Goal: Information Seeking & Learning: Learn about a topic

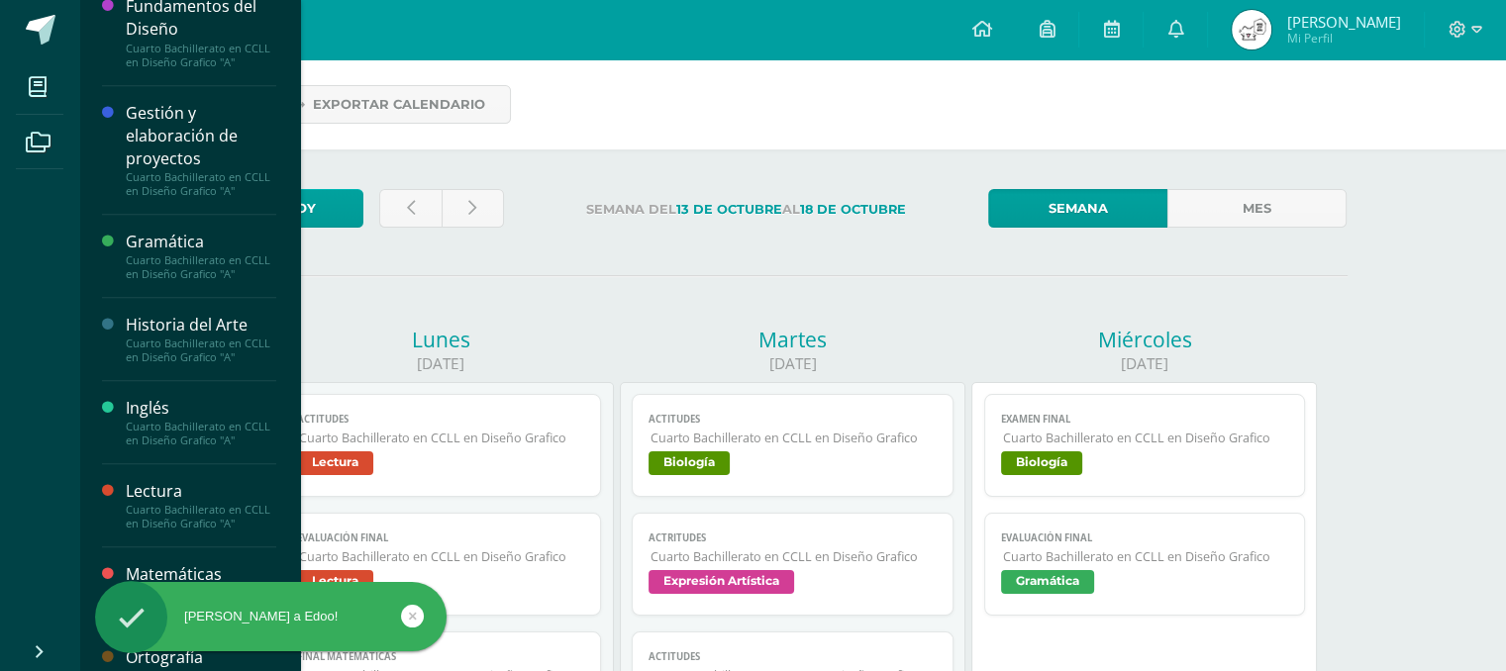
scroll to position [1317, 0]
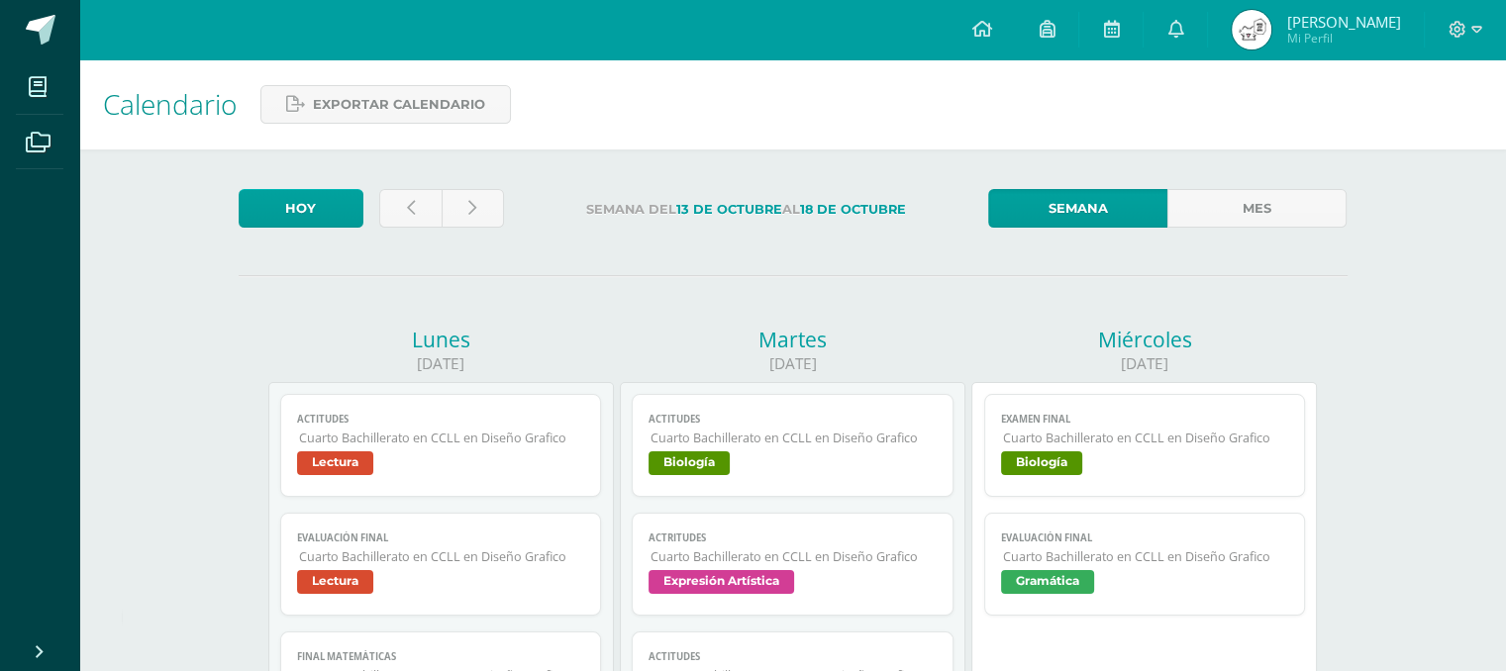
click at [168, 612] on div "Hola Ying, bienvenido a Edoo!" at bounding box center [302, 620] width 361 height 76
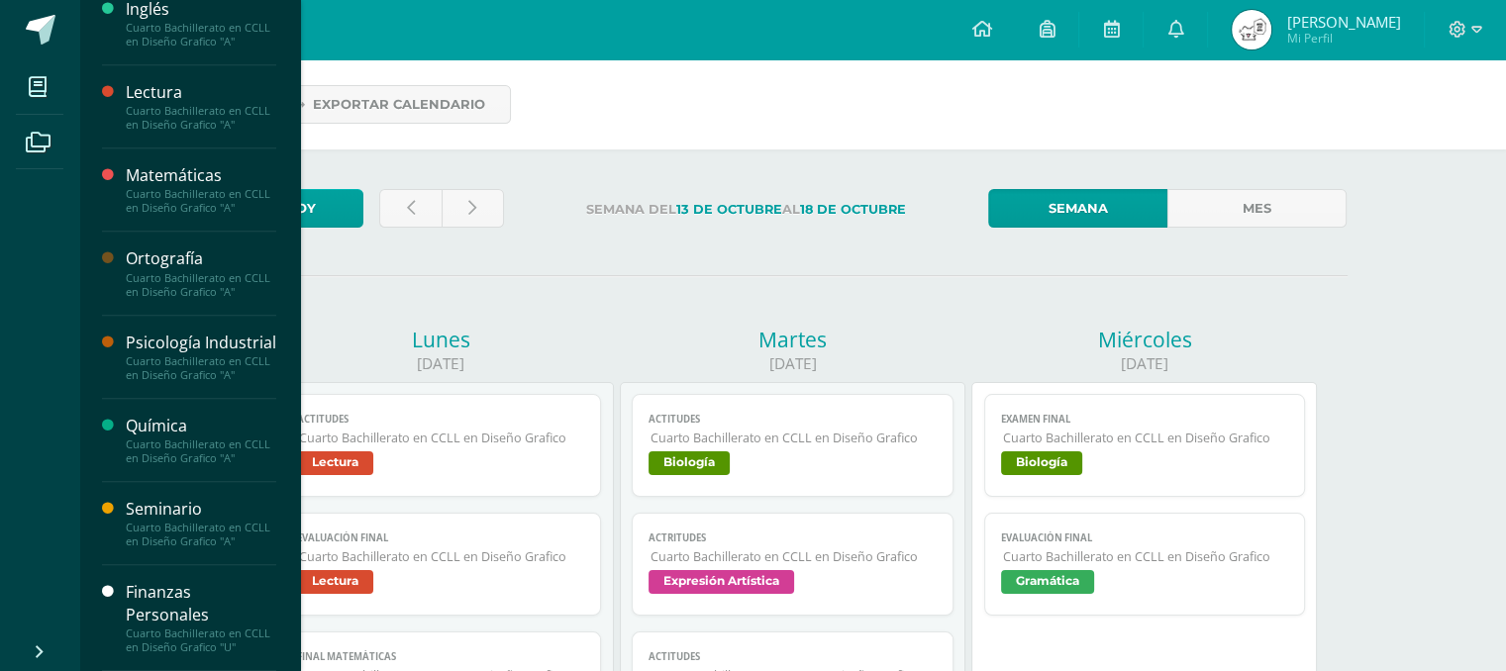
click at [163, 593] on div "Finanzas Personales" at bounding box center [201, 604] width 151 height 46
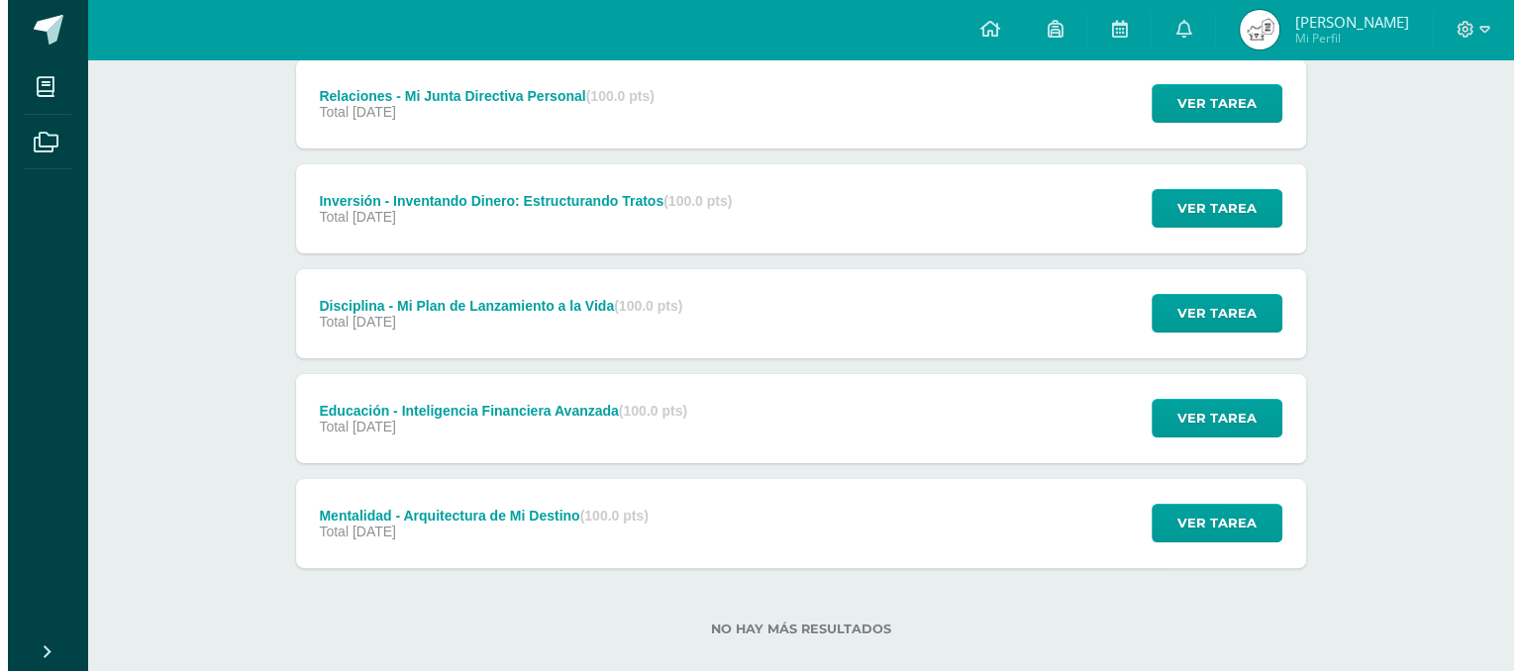
scroll to position [404, 0]
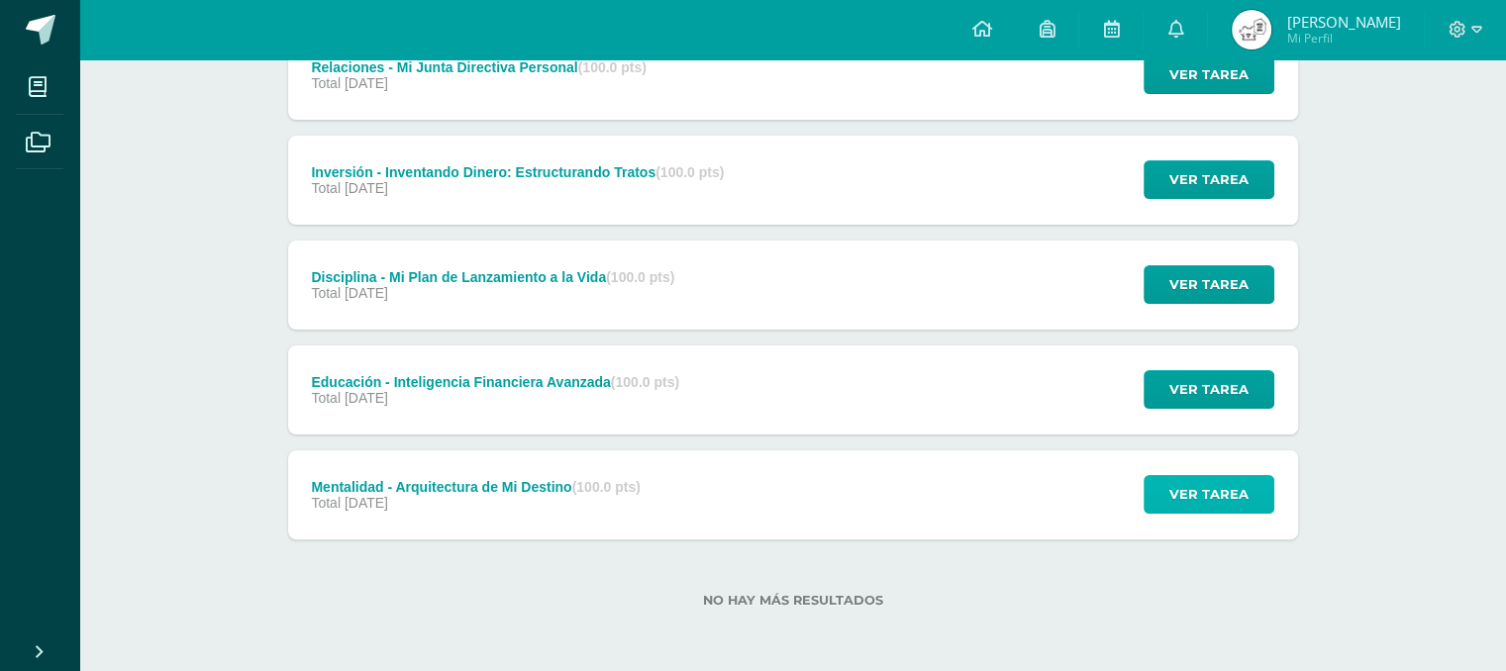
click at [1187, 488] on span "Ver tarea" at bounding box center [1209, 494] width 79 height 37
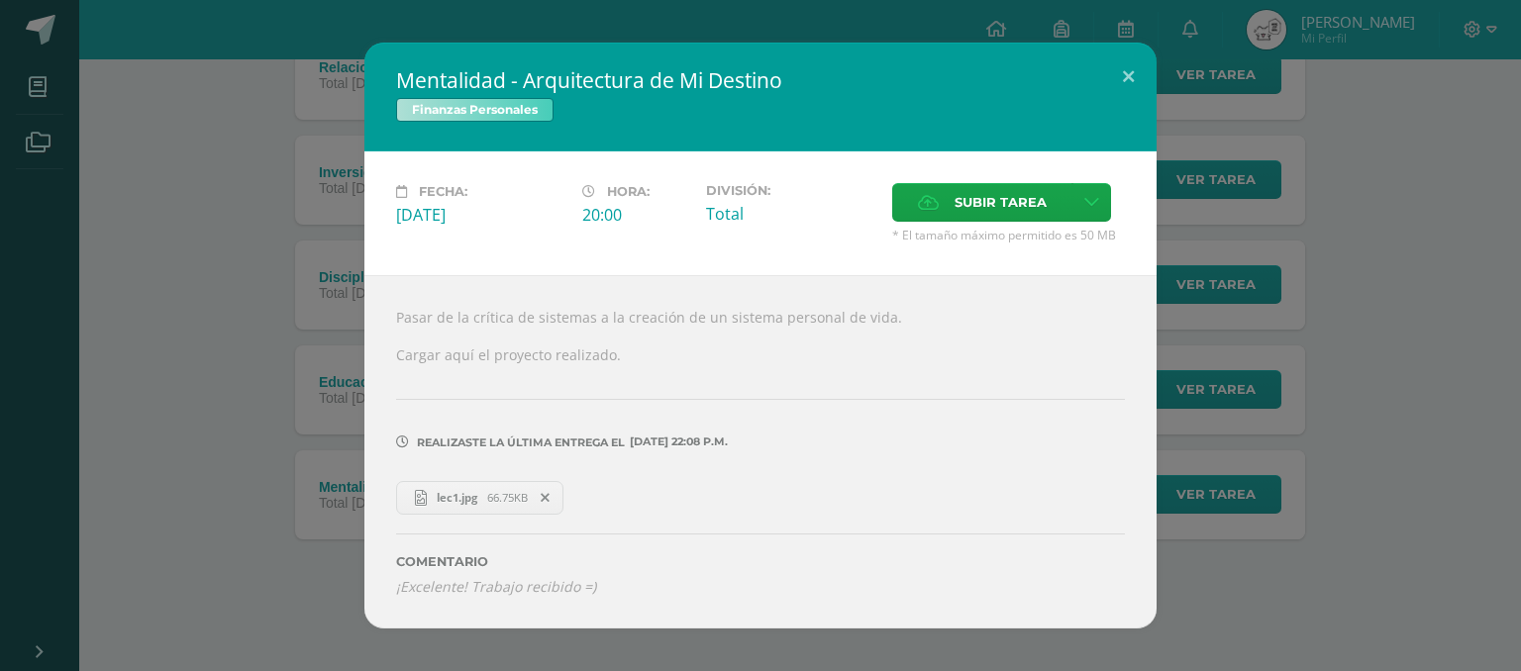
click at [483, 496] on span "lec1.jpg" at bounding box center [457, 497] width 60 height 15
click at [290, 295] on div "Mentalidad - Arquitectura de Mi Destino Finanzas Personales Fecha: [DATE] Hora:…" at bounding box center [760, 335] width 1505 height 585
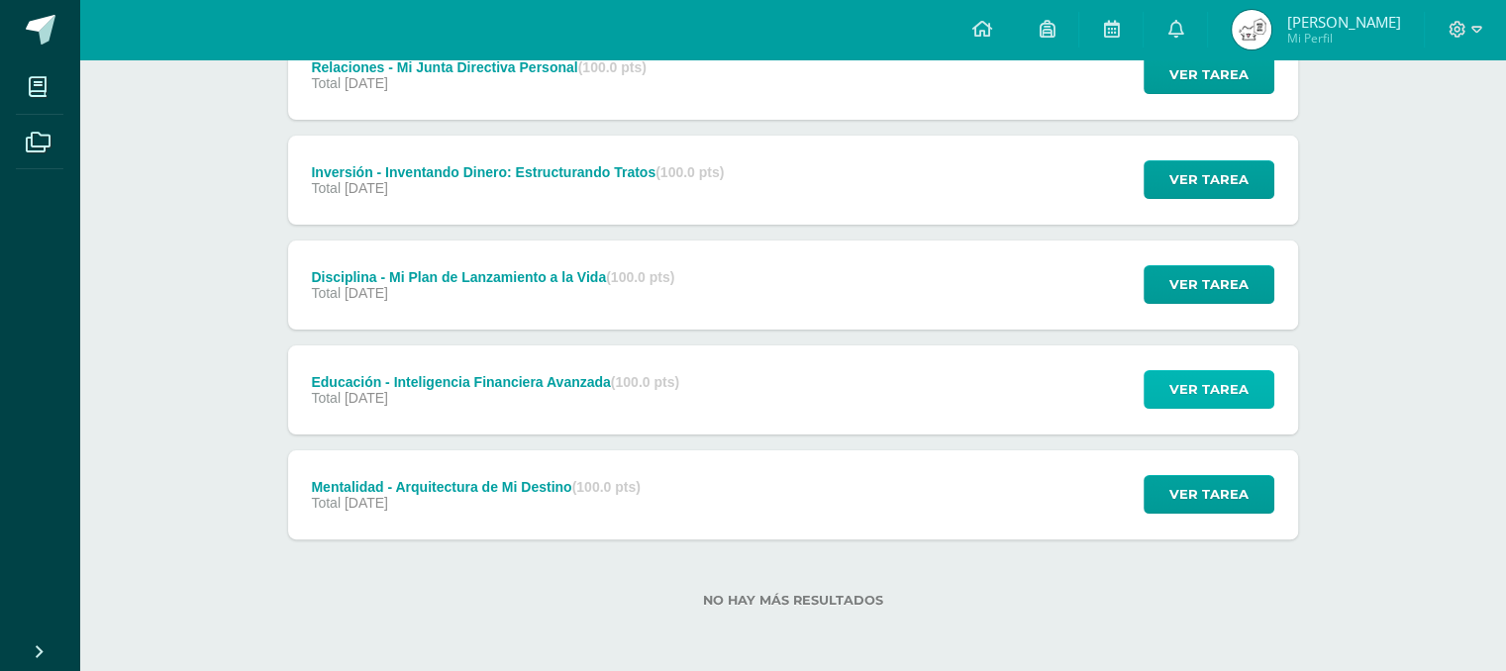
click at [1169, 382] on button "Ver tarea" at bounding box center [1209, 389] width 131 height 39
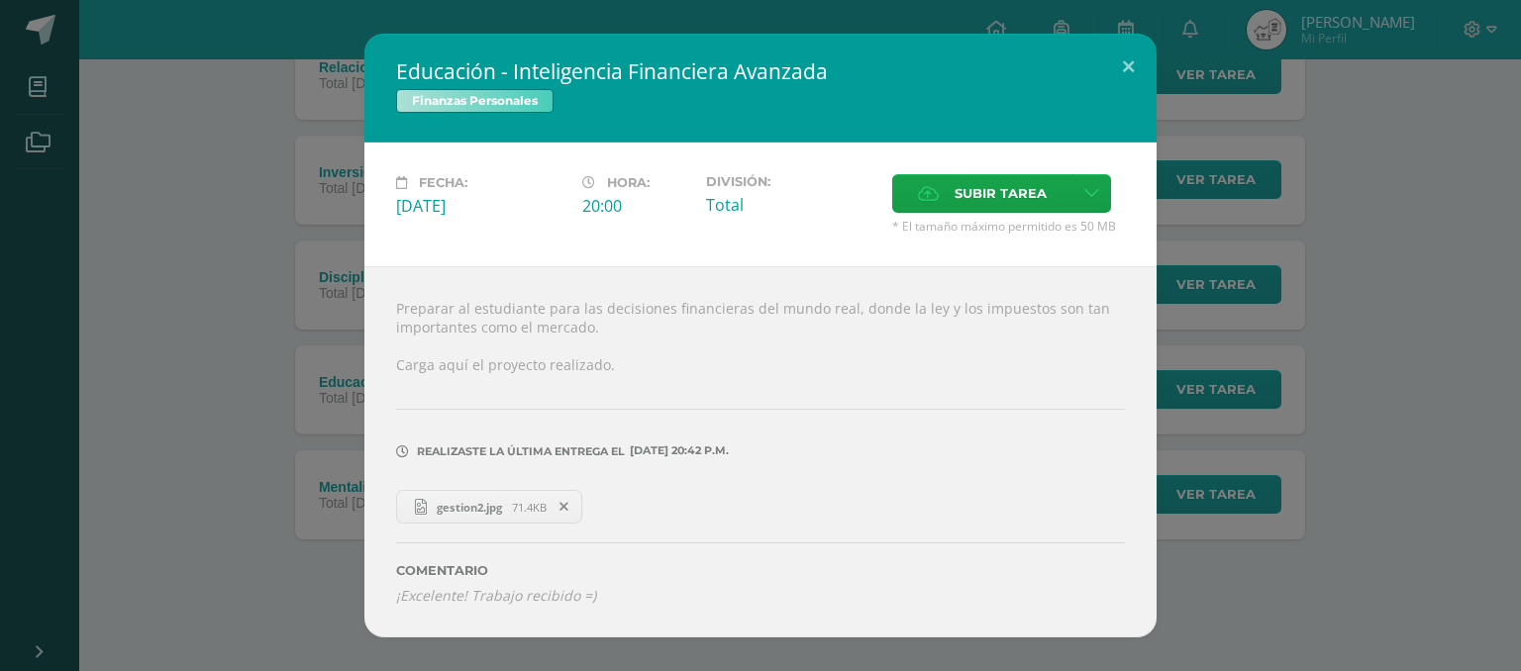
click at [447, 507] on span "gestion2.jpg" at bounding box center [469, 507] width 85 height 15
click at [1196, 265] on div "Educación - Inteligencia Financiera Avanzada Finanzas Personales Fecha: [DATE] …" at bounding box center [760, 336] width 1505 height 604
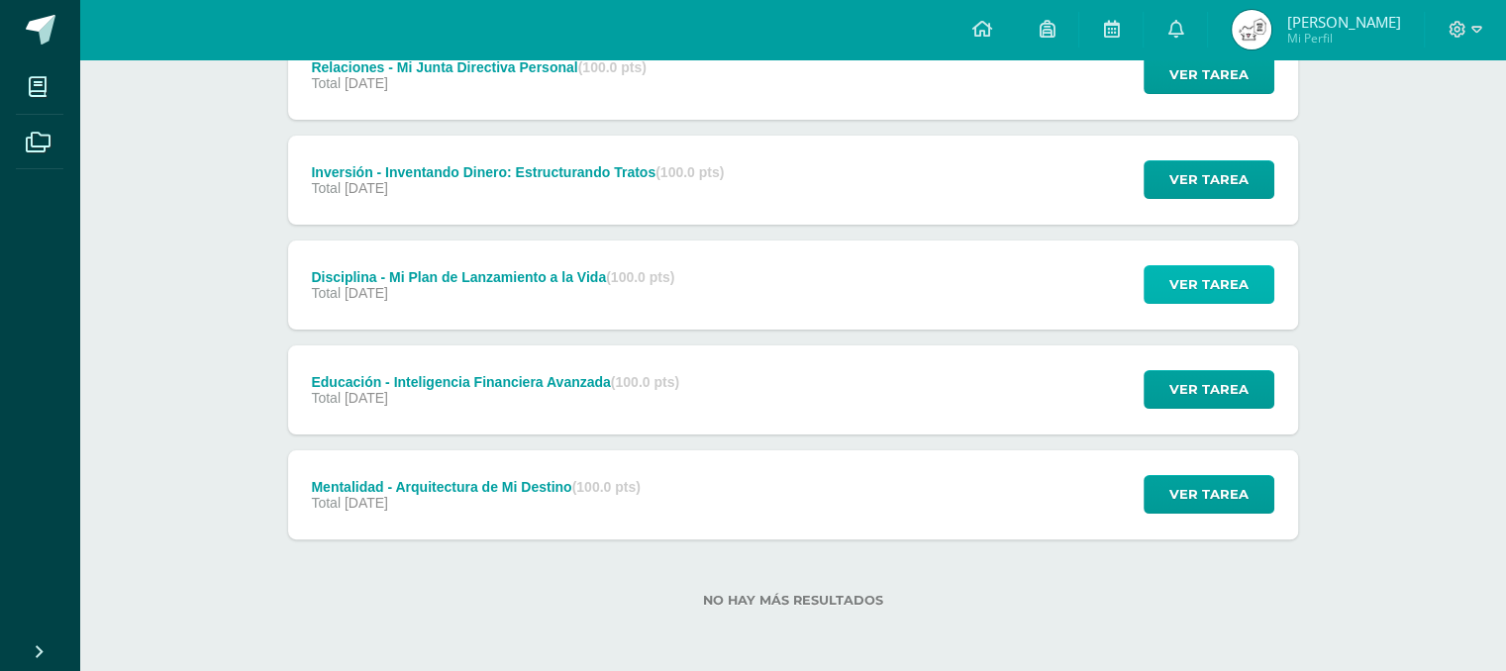
click at [1208, 294] on span "Ver tarea" at bounding box center [1209, 284] width 79 height 37
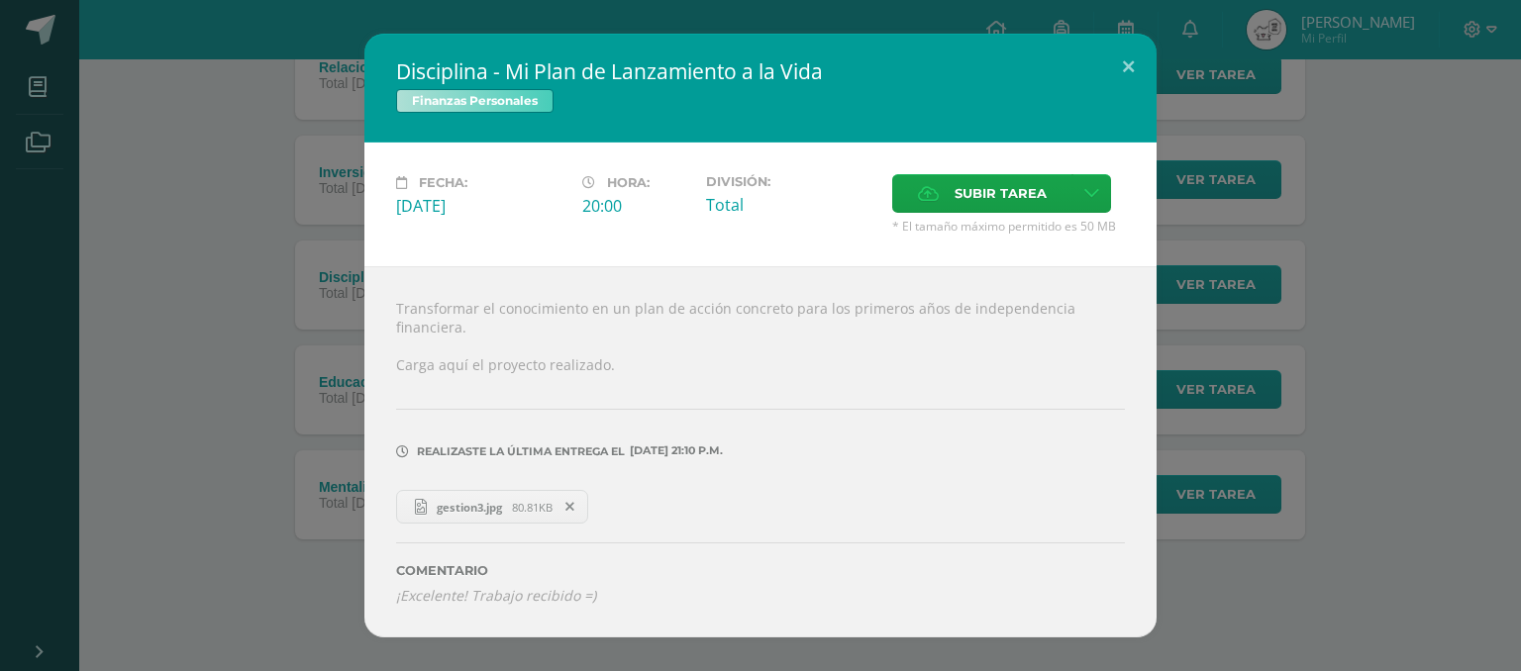
click at [482, 500] on span "gestion3.jpg" at bounding box center [469, 507] width 85 height 15
click at [1272, 243] on div "Disciplina - Mi Plan de Lanzamiento a la Vida Finanzas Personales Fecha: [DATE]…" at bounding box center [760, 336] width 1505 height 604
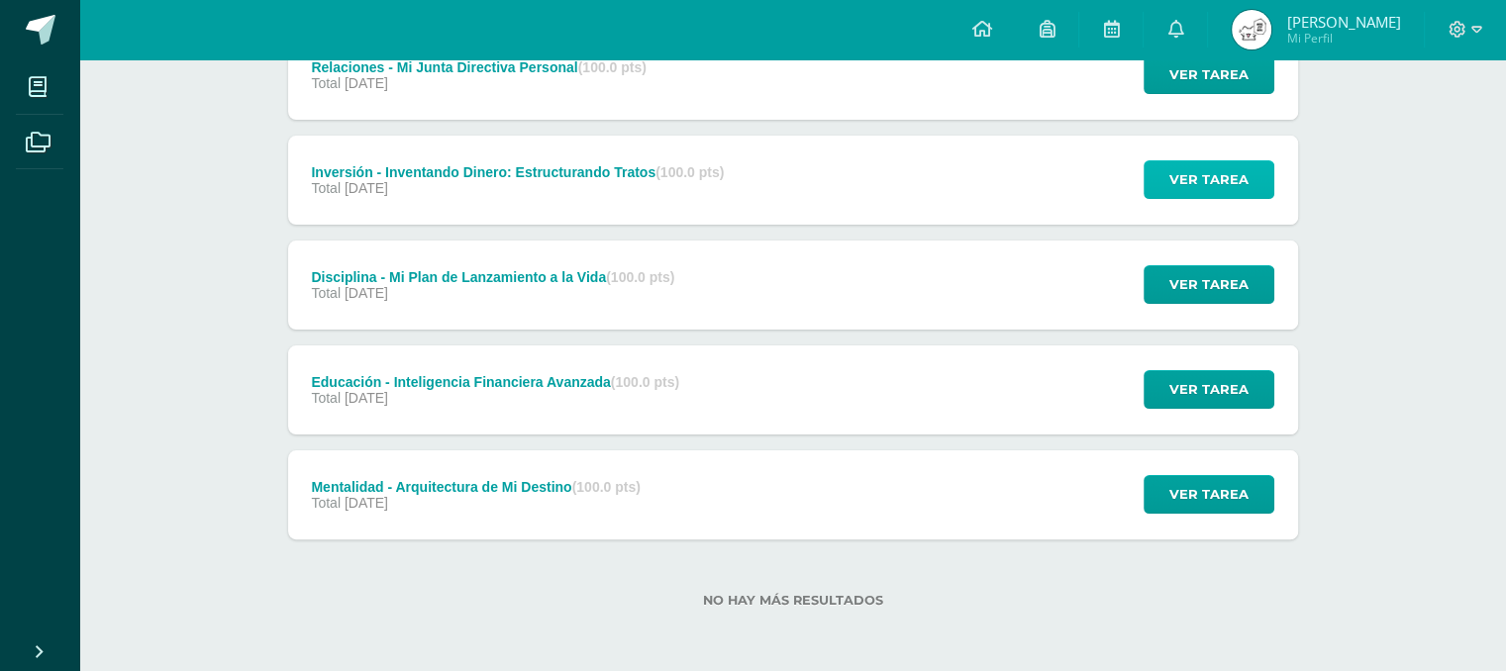
click at [1218, 171] on span "Ver tarea" at bounding box center [1209, 179] width 79 height 37
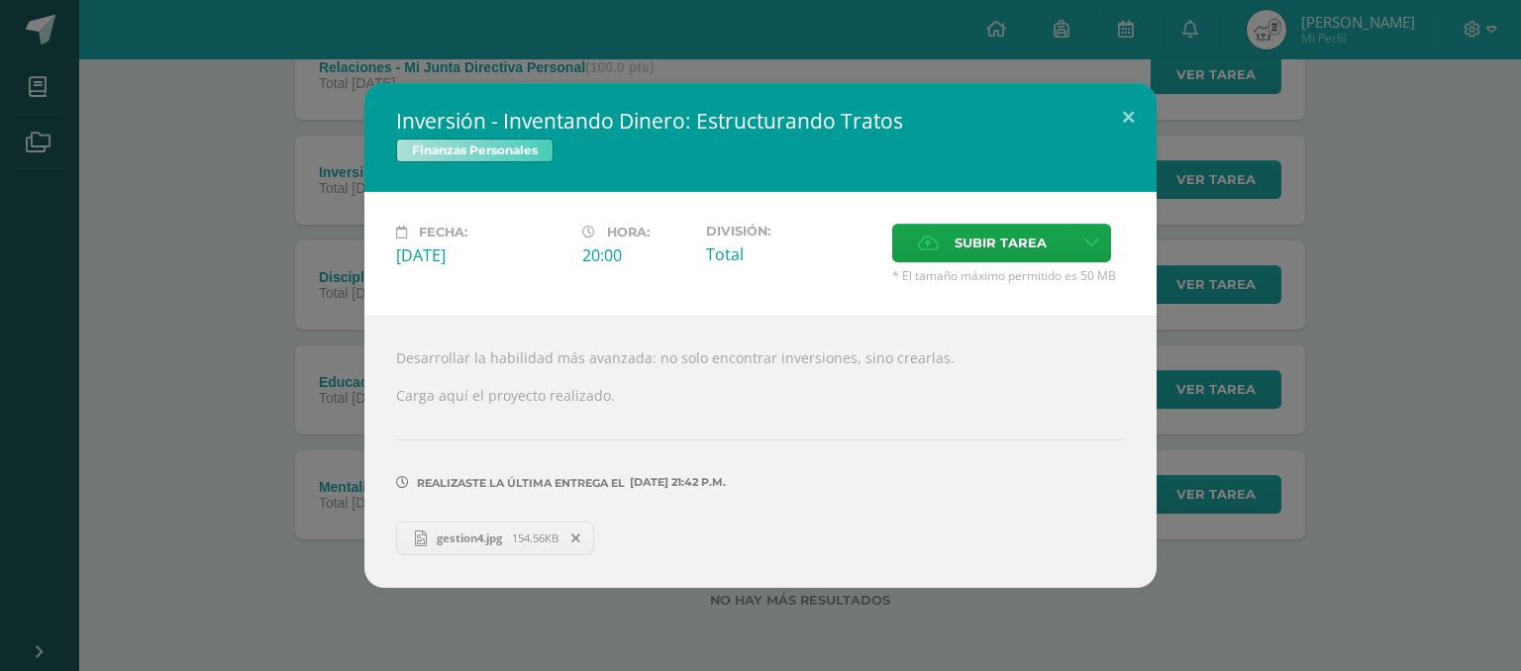
click at [499, 539] on span "gestion4.jpg" at bounding box center [469, 538] width 85 height 15
click at [1429, 239] on div "Inversión - Inventando Dinero: Estructurando Tratos Finanzas Personales Fecha: …" at bounding box center [760, 335] width 1505 height 504
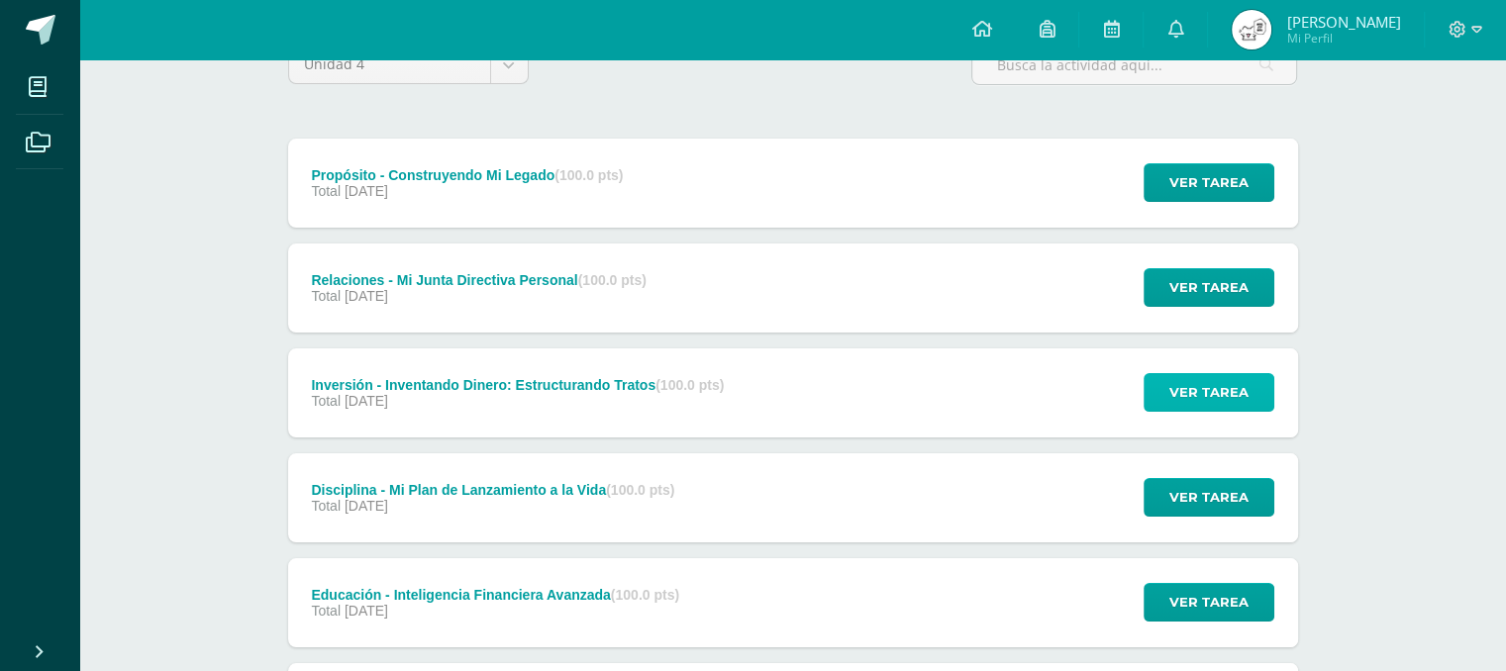
scroll to position [190, 0]
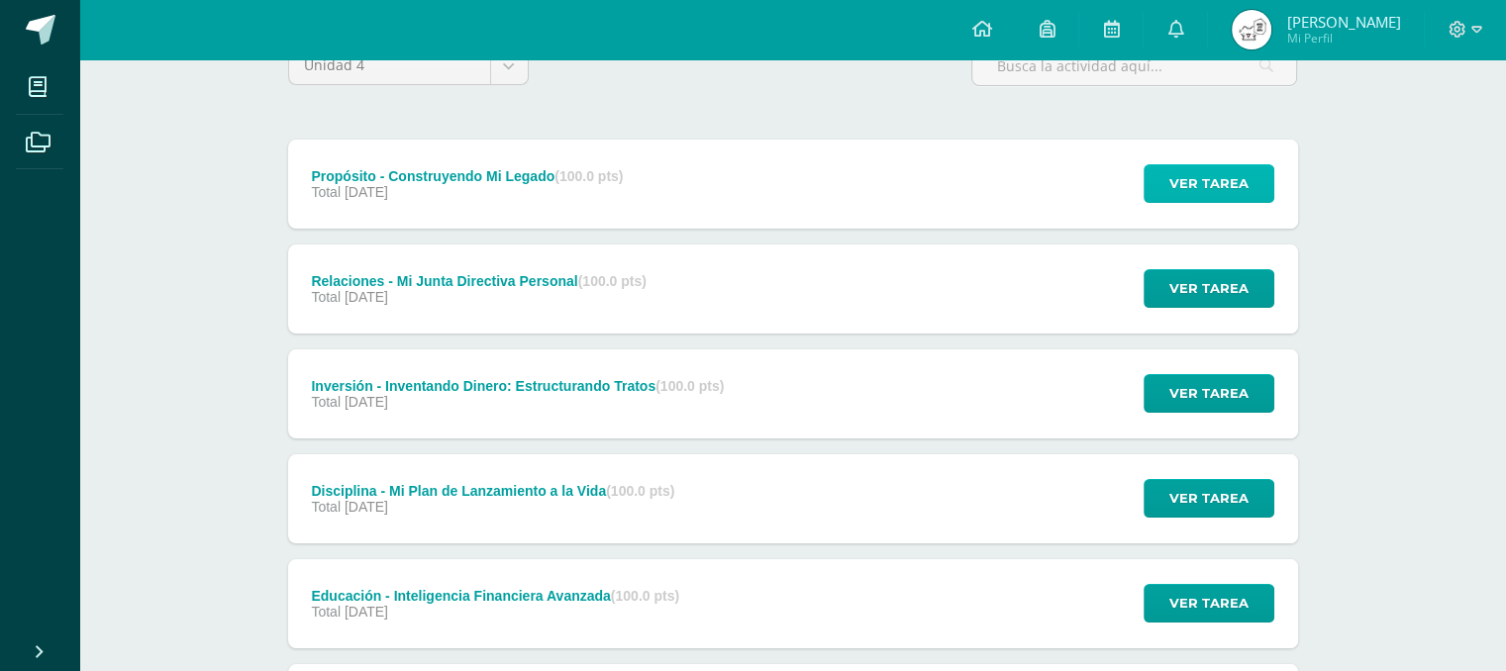
click at [1226, 191] on span "Ver tarea" at bounding box center [1209, 183] width 79 height 37
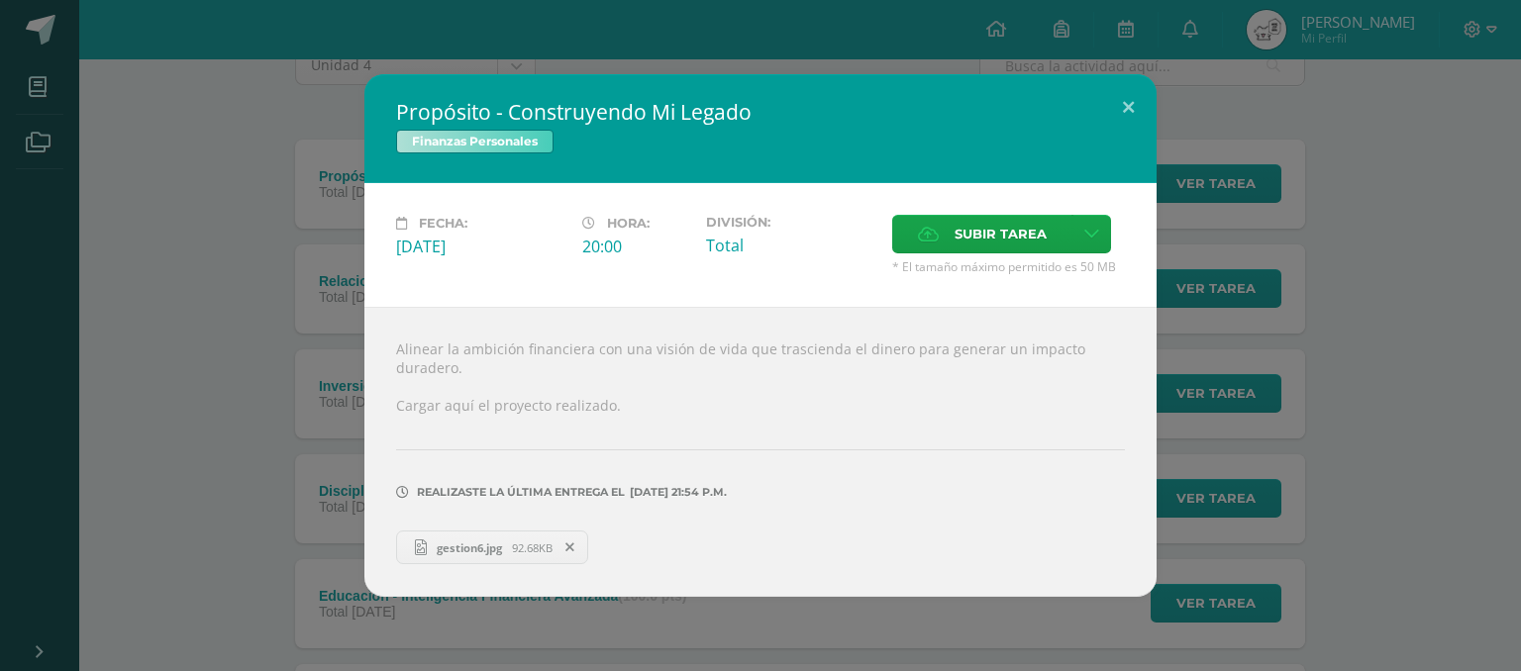
click at [490, 544] on span "gestion6.jpg" at bounding box center [469, 548] width 85 height 15
click at [167, 460] on div "Propósito - Construyendo Mi Legado Finanzas Personales Fecha: [DATE] Hora: 20:0…" at bounding box center [760, 335] width 1505 height 523
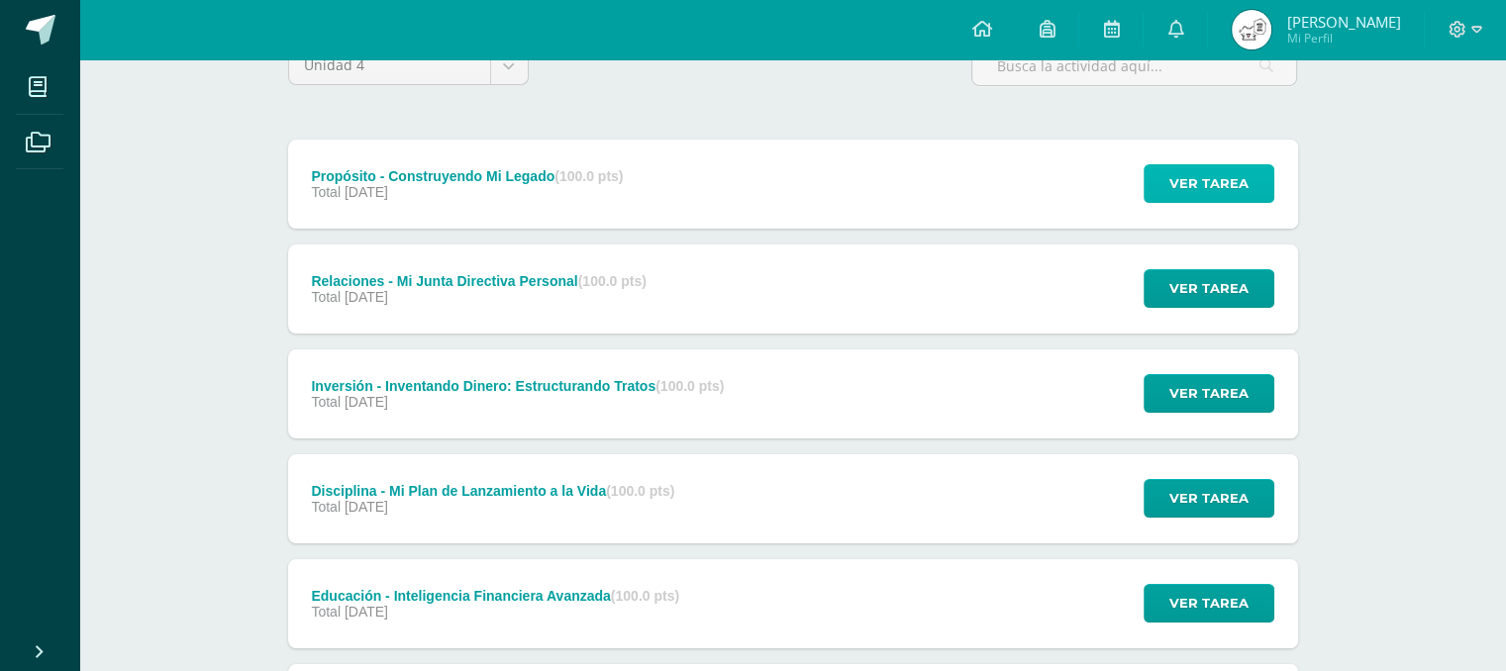
scroll to position [404, 0]
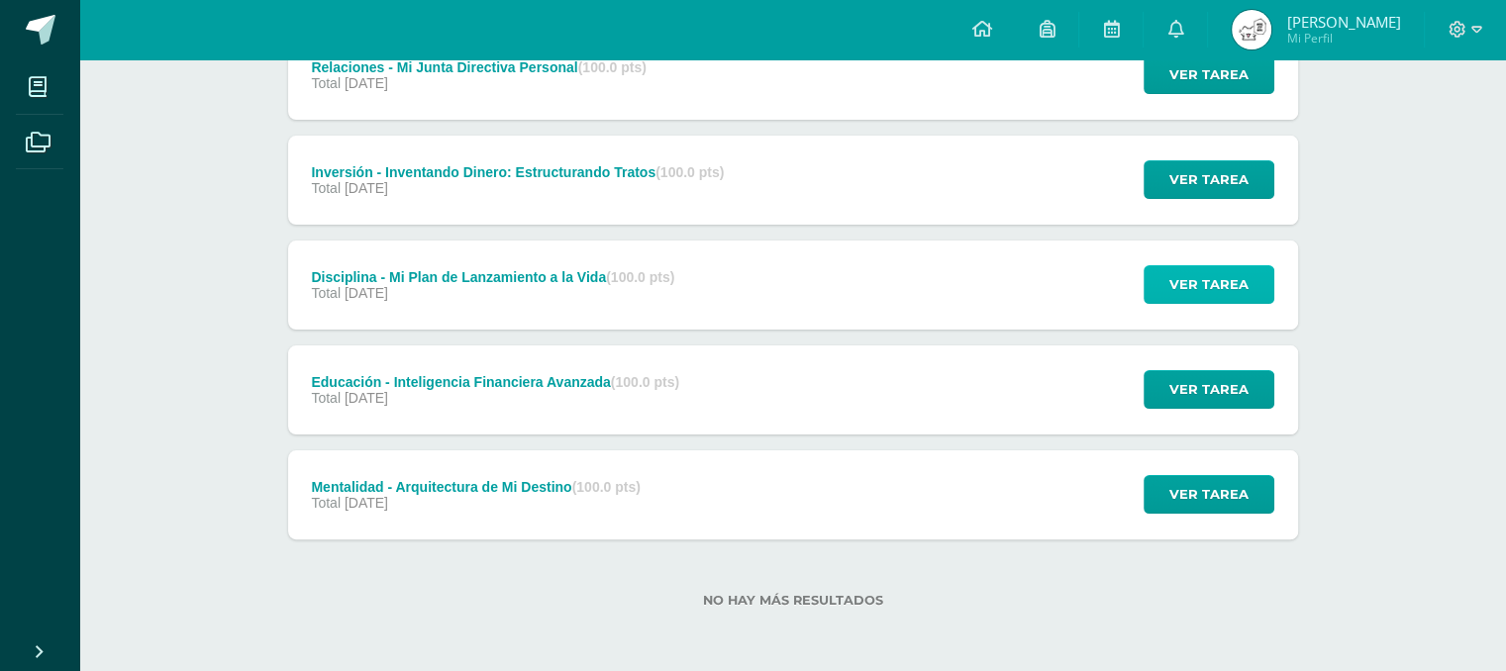
click at [1204, 274] on span "Ver tarea" at bounding box center [1209, 284] width 79 height 37
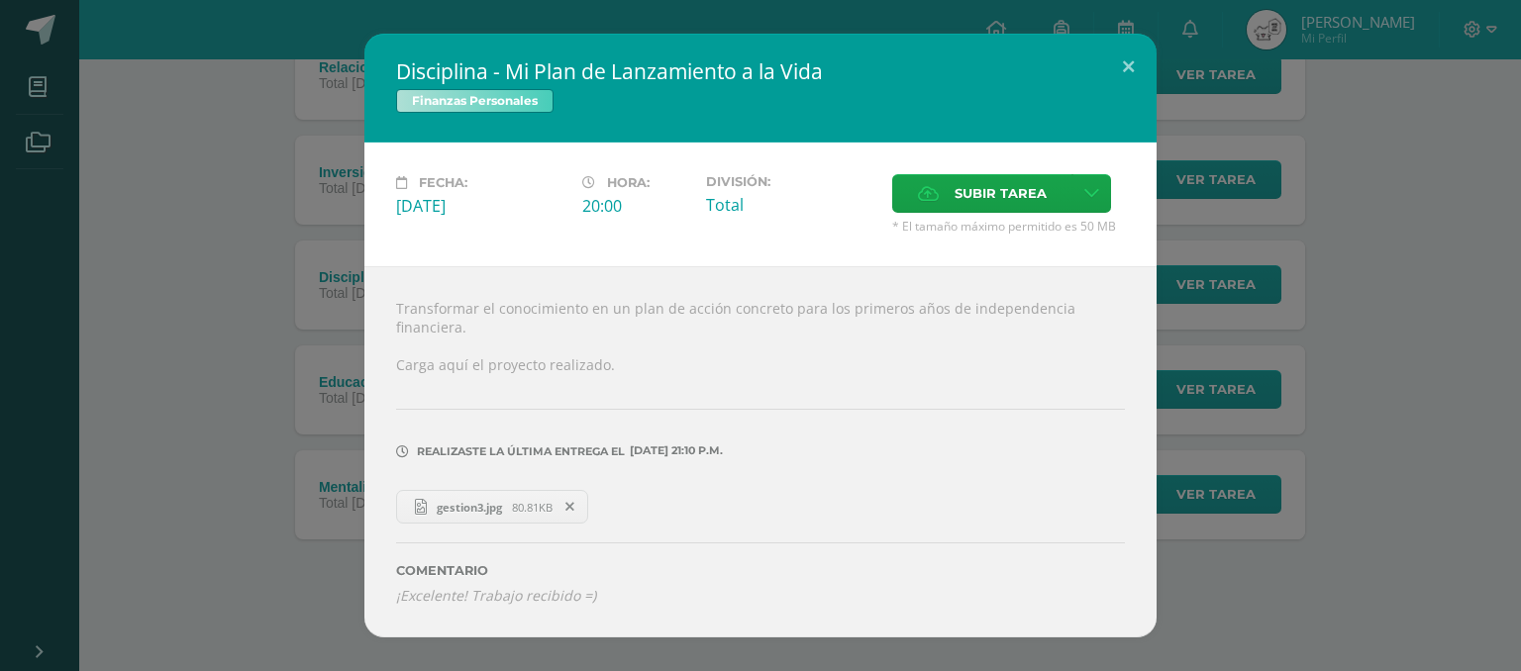
click at [1357, 199] on div "Disciplina - Mi Plan de Lanzamiento a la Vida Finanzas Personales Fecha: [DATE]…" at bounding box center [760, 336] width 1505 height 604
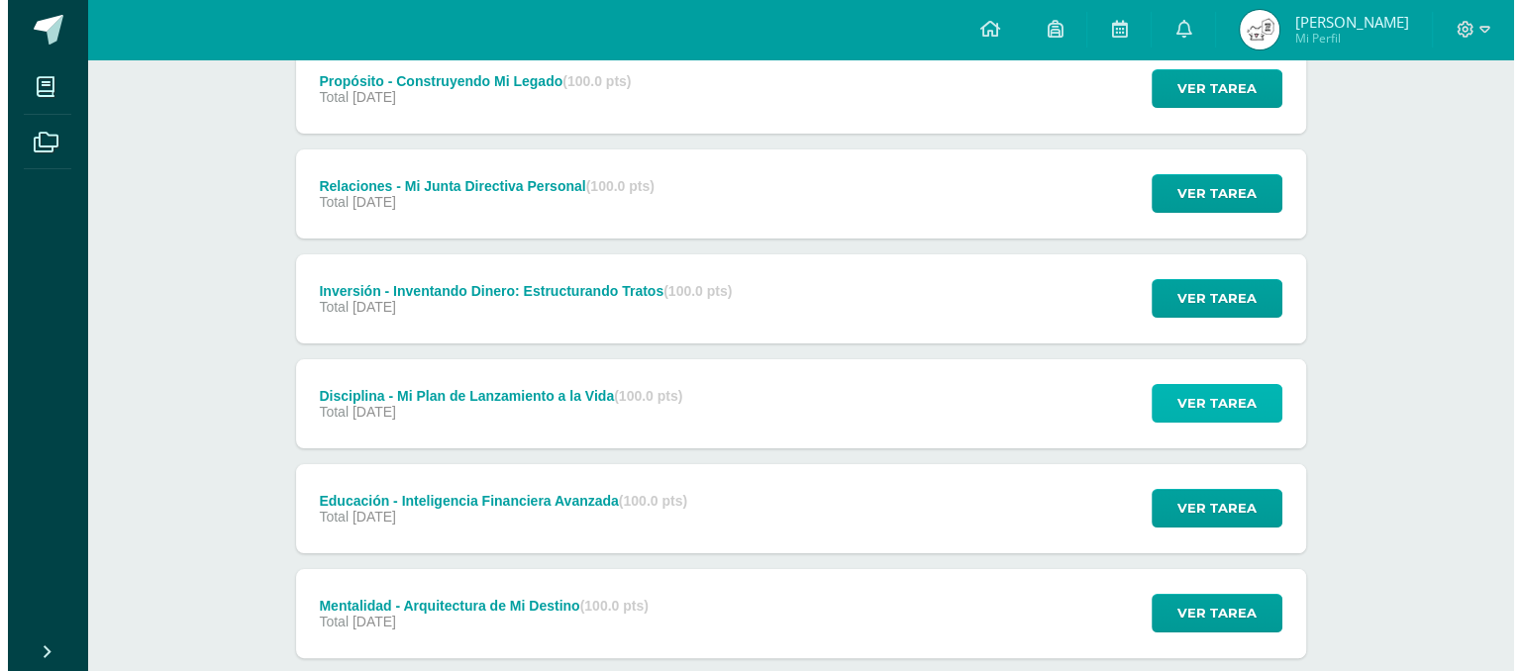
scroll to position [284, 0]
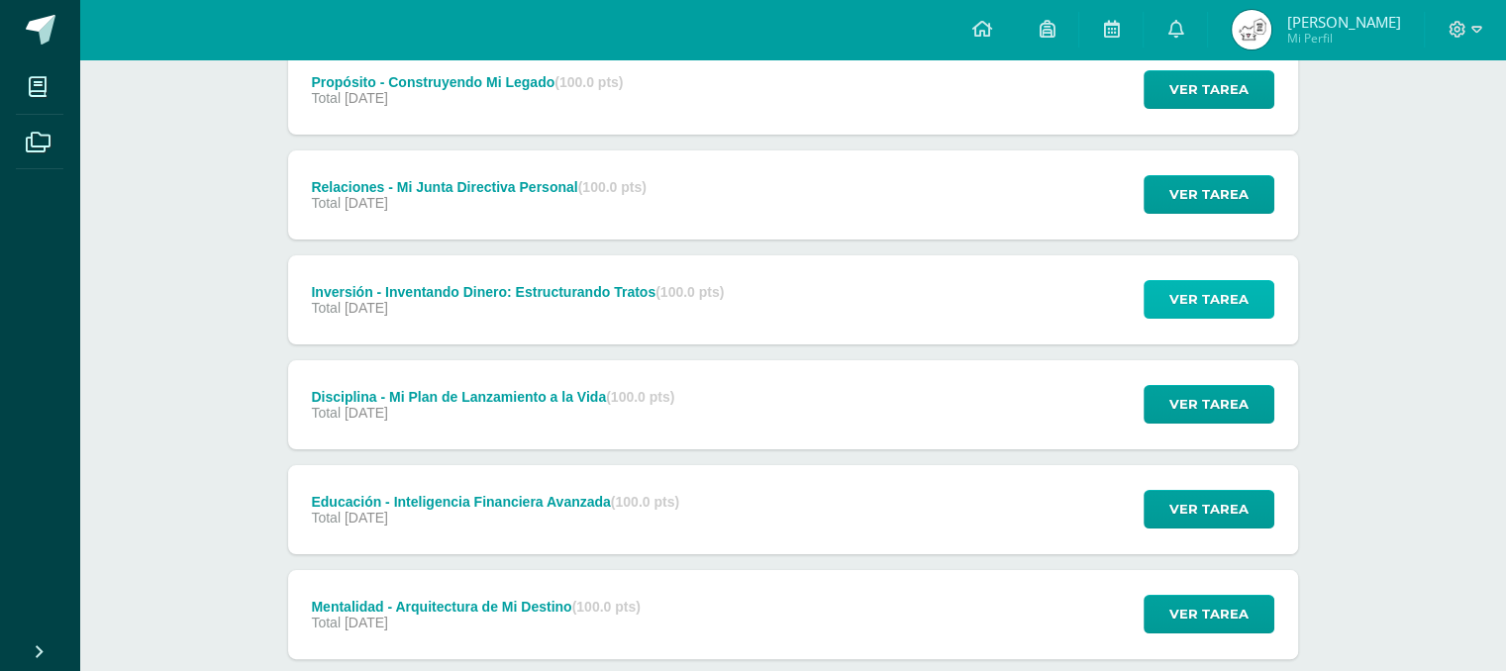
click at [1180, 300] on span "Ver tarea" at bounding box center [1209, 299] width 79 height 37
